Goal: Task Accomplishment & Management: Use online tool/utility

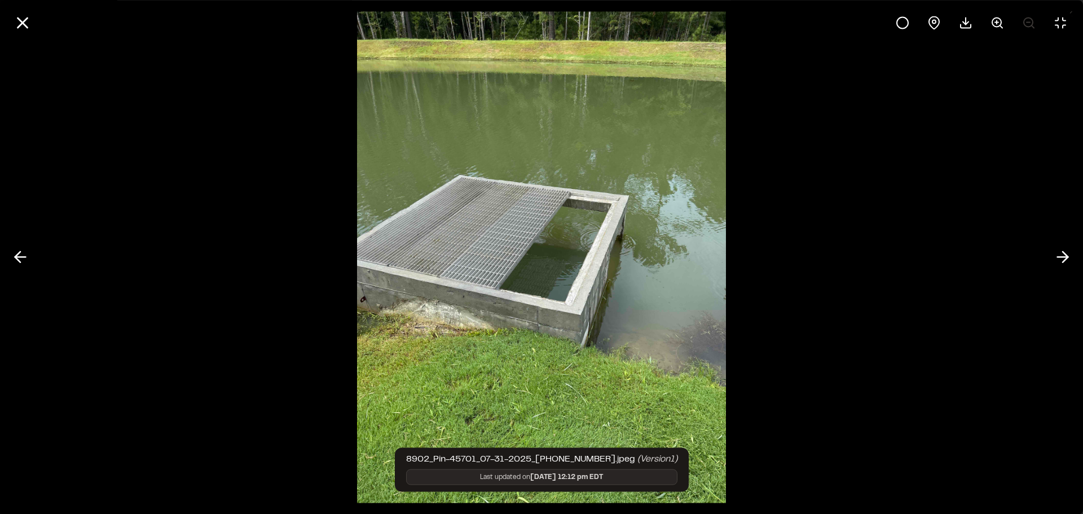
scroll to position [2182, 0]
click at [185, 107] on div at bounding box center [541, 257] width 1083 height 514
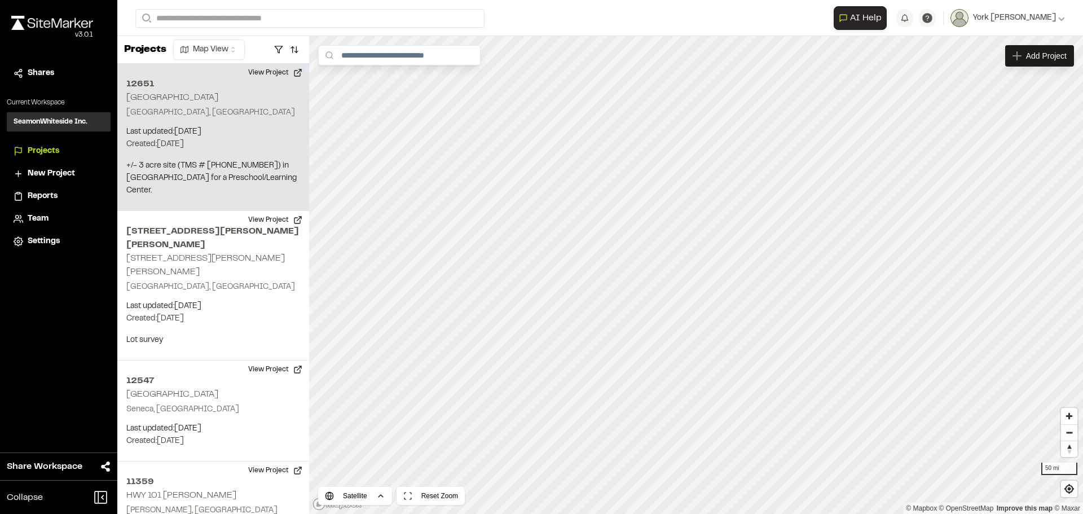
click at [147, 87] on h2 "12651" at bounding box center [213, 84] width 174 height 14
click at [274, 76] on button "View Project" at bounding box center [275, 73] width 68 height 18
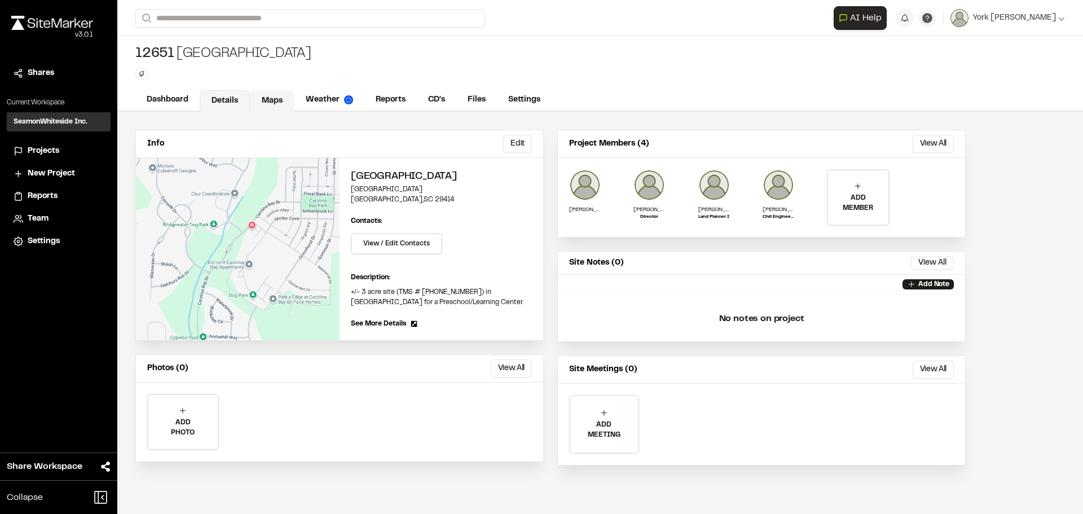
click at [279, 102] on link "Maps" at bounding box center [272, 100] width 45 height 21
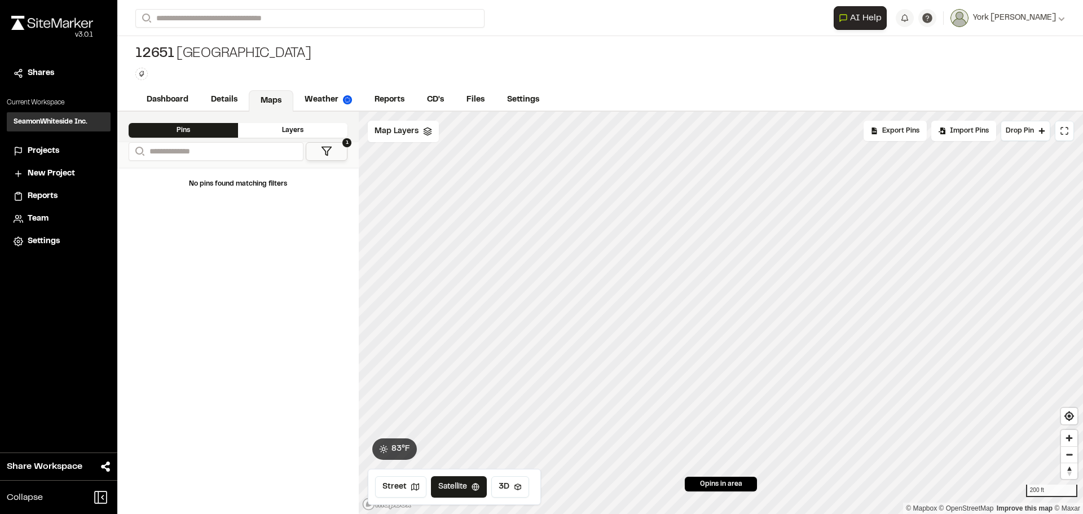
click at [303, 126] on div "Layers" at bounding box center [292, 130] width 109 height 15
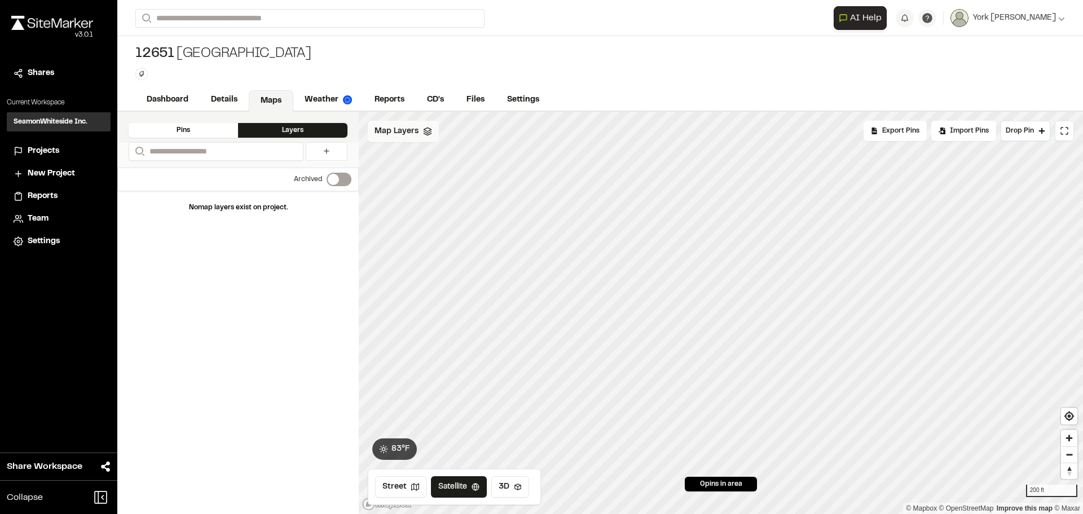
click at [399, 130] on span "Map Layers" at bounding box center [397, 131] width 44 height 12
click at [438, 131] on html "Close sidebar v 3.0.1 Shares Current Workspace SeamonWhiteside Inc. SI Projects…" at bounding box center [541, 257] width 1083 height 514
click at [399, 143] on html "Close sidebar v 3.0.1 Shares Current Workspace SeamonWhiteside Inc. SI Projects…" at bounding box center [541, 257] width 1083 height 514
click at [436, 133] on html "Close sidebar v 3.0.1 Shares Current Workspace SeamonWhiteside Inc. SI Projects…" at bounding box center [541, 257] width 1083 height 514
click at [392, 153] on link "Add Layer" at bounding box center [410, 155] width 85 height 19
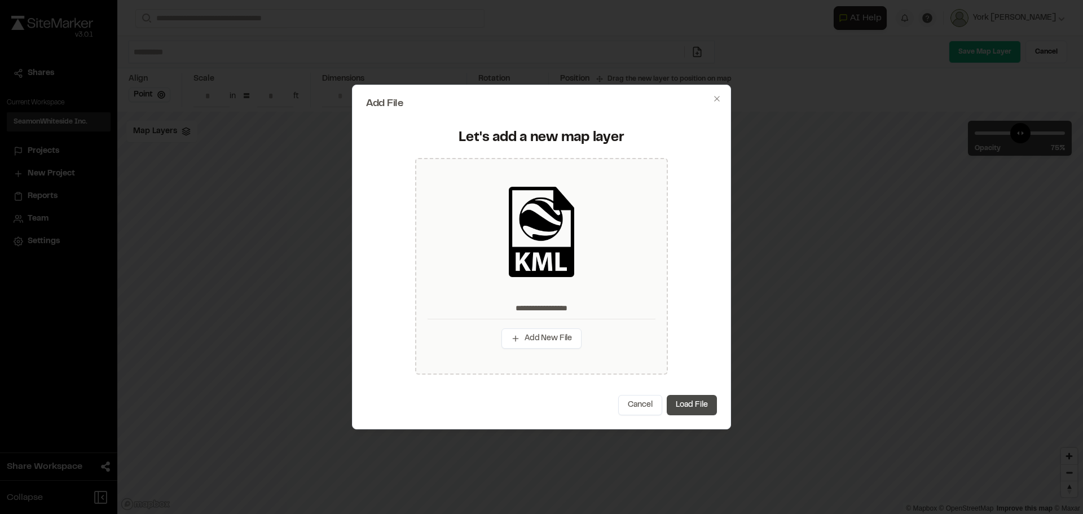
click at [698, 408] on button "Load File" at bounding box center [692, 405] width 50 height 20
type input "**********"
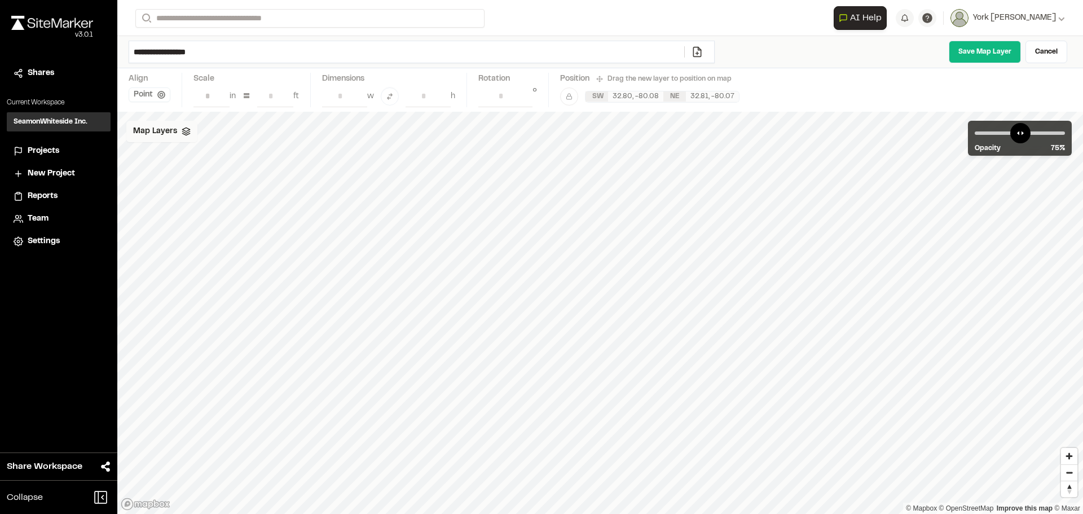
click at [188, 131] on icon at bounding box center [186, 131] width 9 height 9
click at [978, 49] on link "Save Map Layer" at bounding box center [985, 52] width 72 height 23
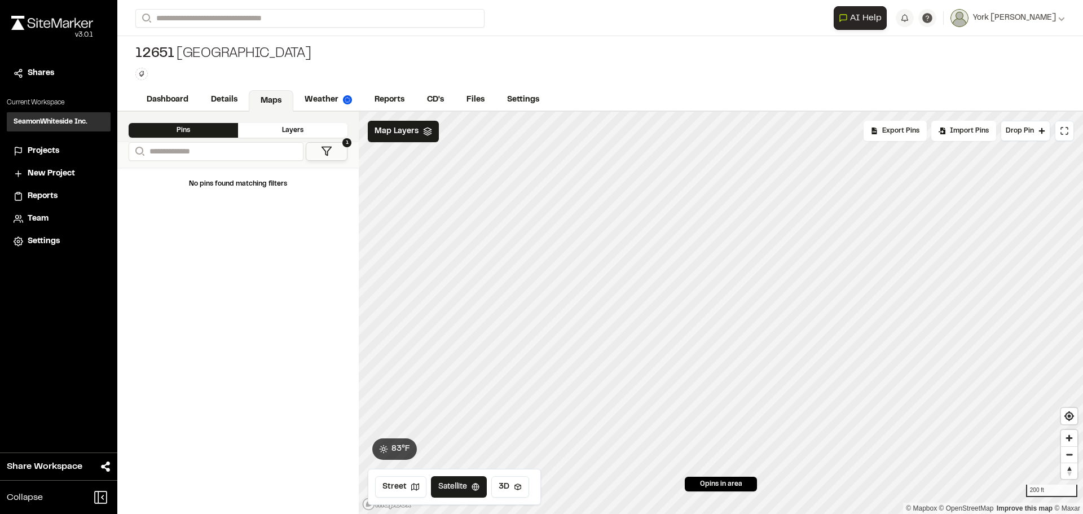
click at [323, 150] on icon at bounding box center [326, 151] width 11 height 11
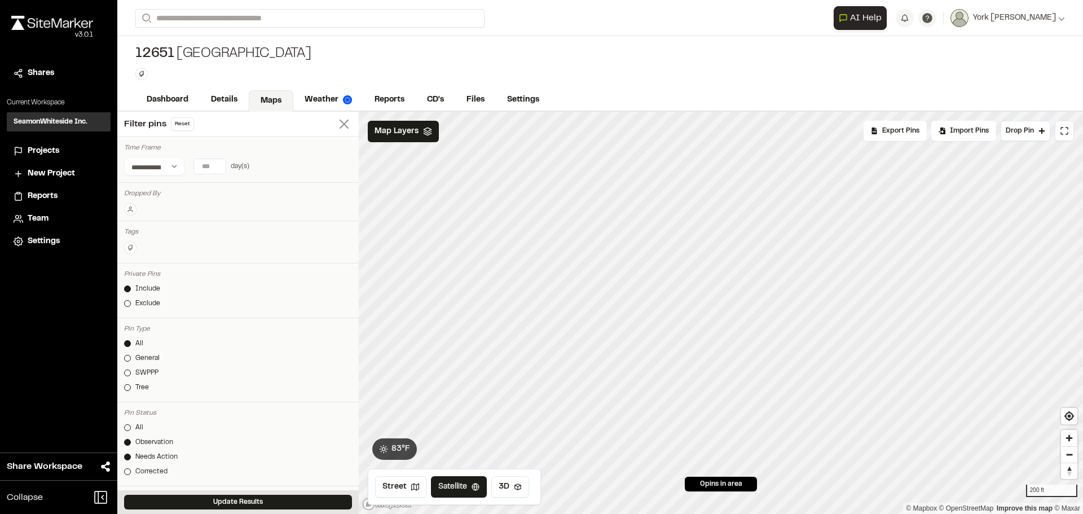
click at [340, 123] on icon at bounding box center [344, 124] width 16 height 16
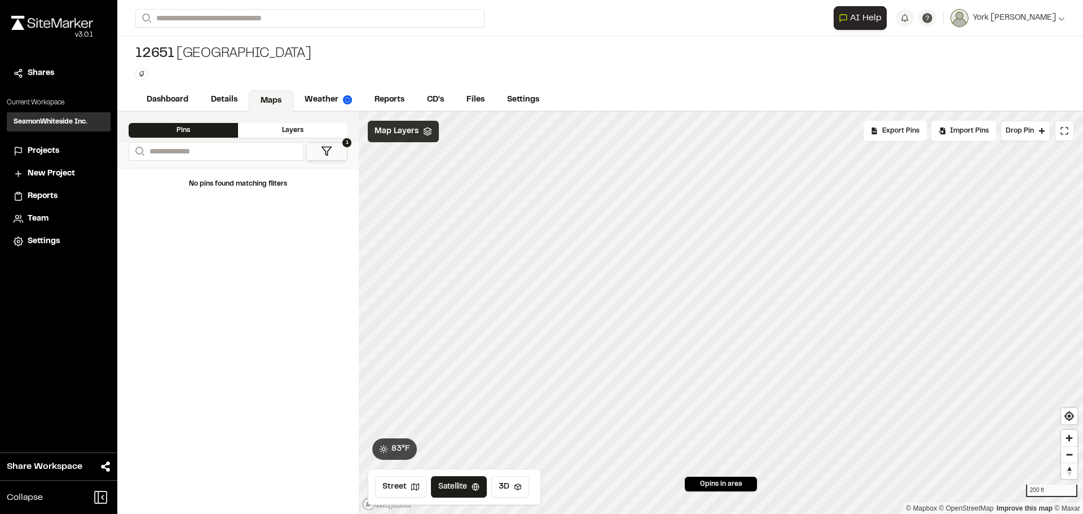
click at [375, 123] on div "Map Layers" at bounding box center [403, 131] width 71 height 21
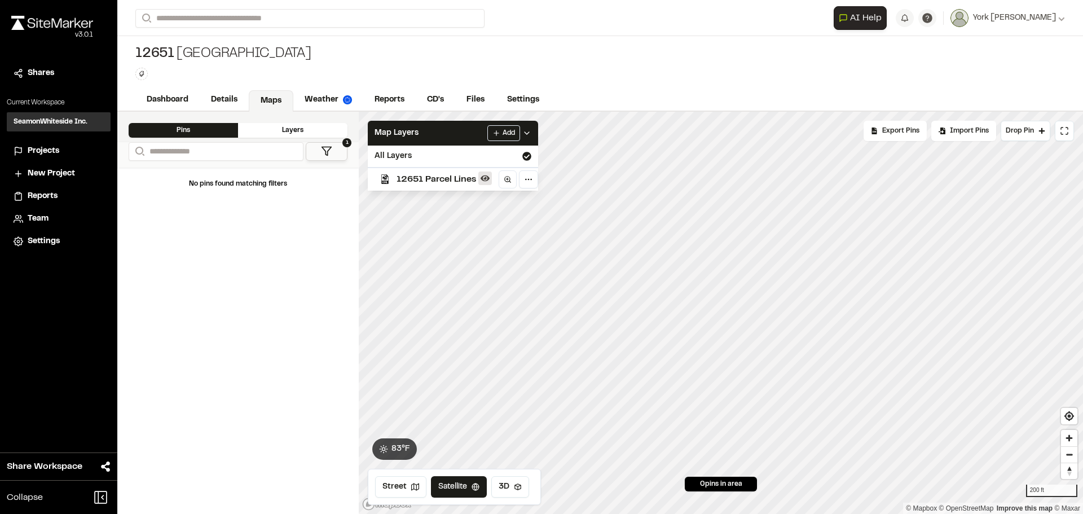
click at [486, 174] on icon at bounding box center [485, 178] width 9 height 9
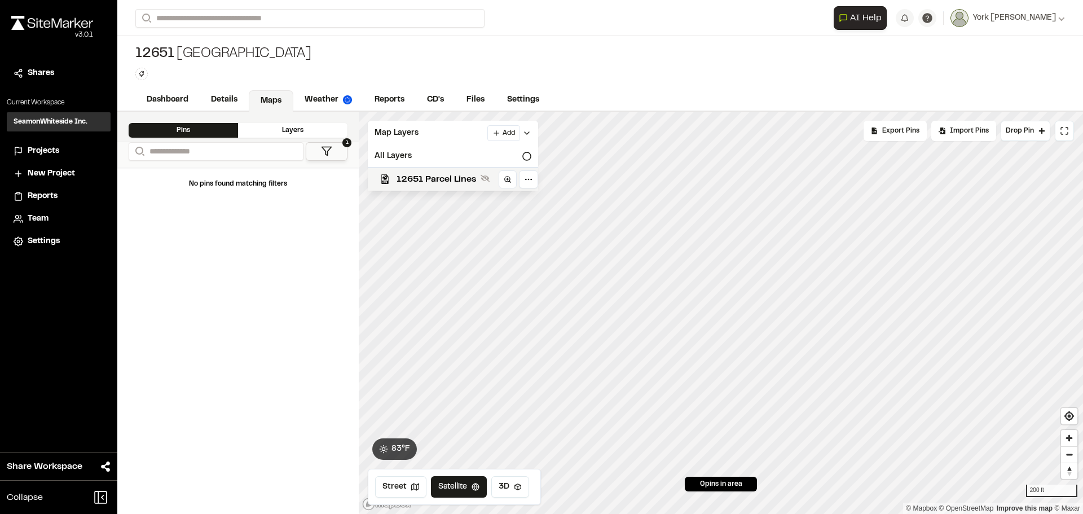
click at [486, 174] on icon at bounding box center [485, 178] width 9 height 9
